Goal: Complete application form: Complete application form

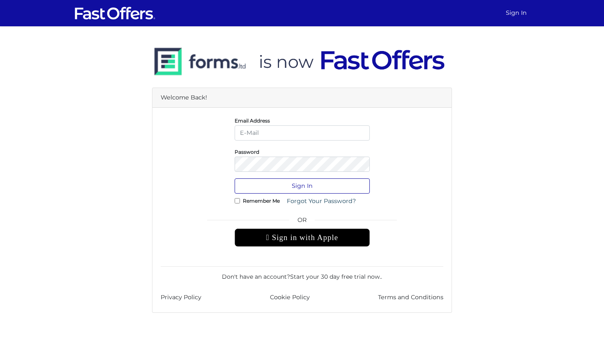
type input "[PERSON_NAME][EMAIL_ADDRESS][DOMAIN_NAME]"
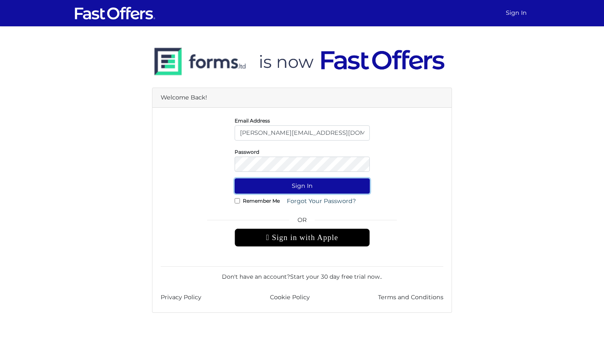
click at [291, 182] on button "Sign In" at bounding box center [302, 185] width 135 height 15
